Goal: Check status

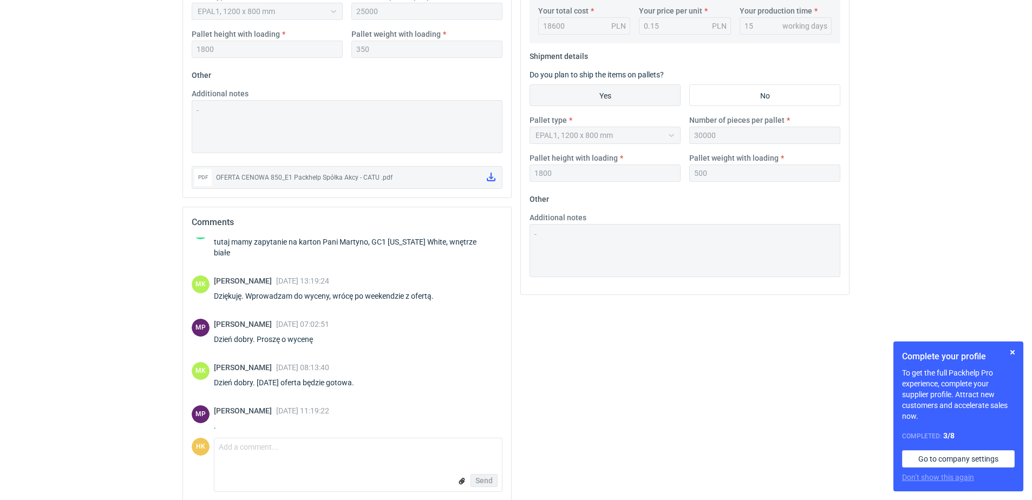
scroll to position [407, 0]
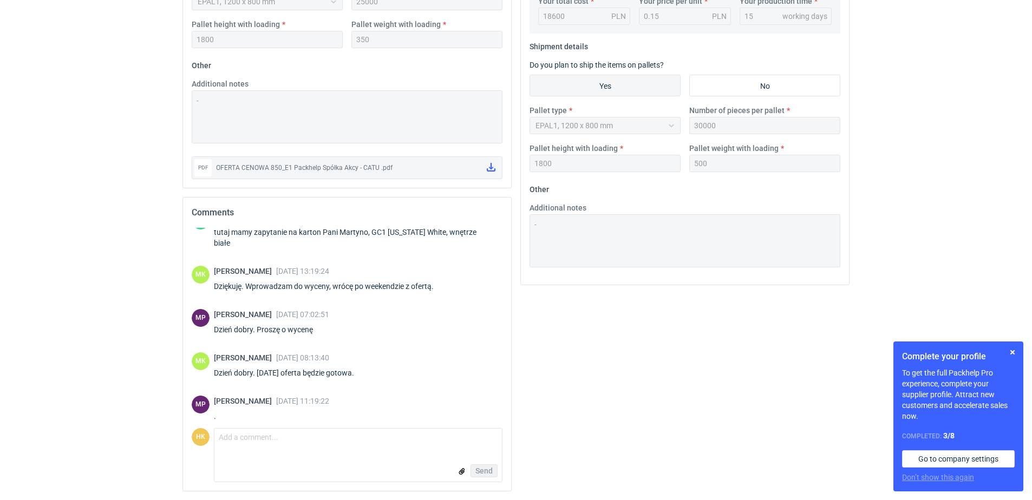
drag, startPoint x: 503, startPoint y: 309, endPoint x: 512, endPoint y: 243, distance: 66.3
click at [512, 243] on div "Specification Previous estimations Round 1 Currency Polish złoty (PLN) Printing…" at bounding box center [347, 108] width 338 height 783
